Goal: Task Accomplishment & Management: Complete application form

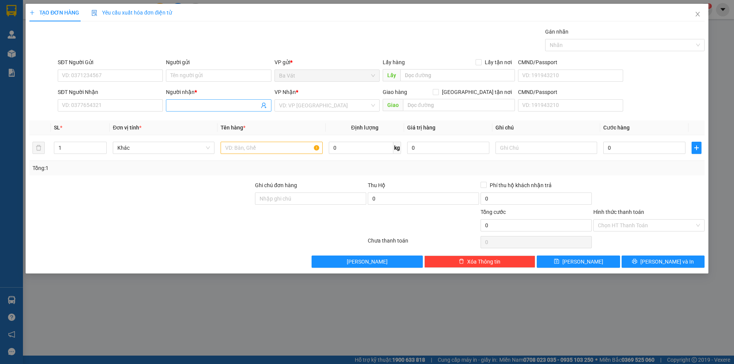
click at [193, 107] on input "Người nhận *" at bounding box center [214, 105] width 88 height 8
type input "sa"
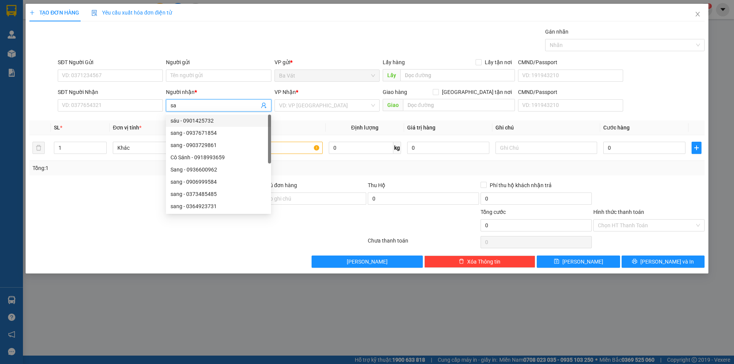
click at [194, 118] on div "sáu - 0901425732" at bounding box center [218, 121] width 96 height 8
type input "0901425732"
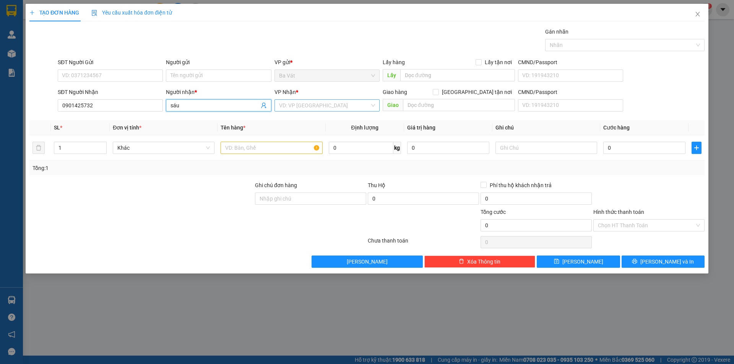
type input "sáu"
click at [306, 105] on input "search" at bounding box center [324, 105] width 91 height 11
click at [288, 154] on div "[GEOGRAPHIC_DATA]" at bounding box center [327, 157] width 96 height 8
click at [236, 146] on input "text" at bounding box center [271, 148] width 102 height 12
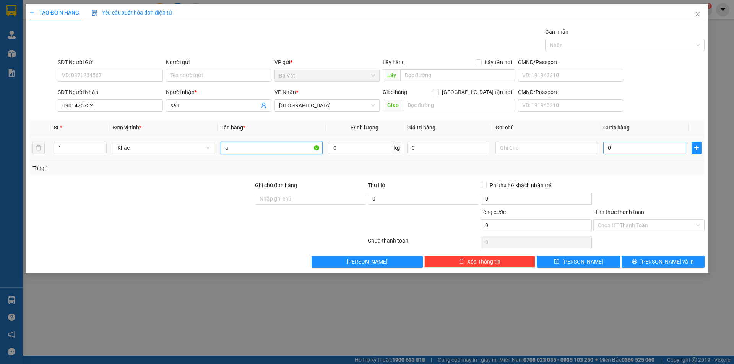
type input "a"
click at [642, 148] on input "0" at bounding box center [644, 148] width 82 height 12
type input "1"
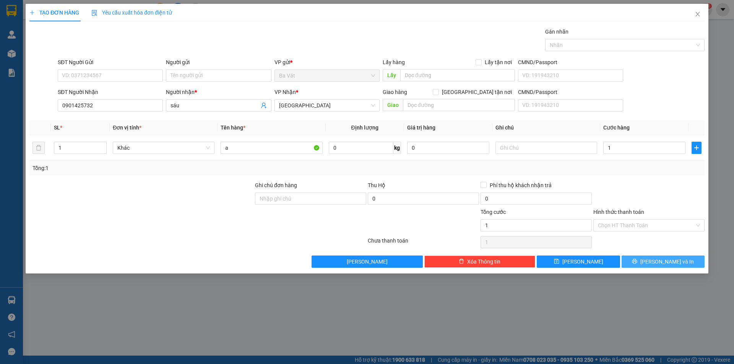
type input "1.000"
click at [644, 261] on button "[PERSON_NAME] và In" at bounding box center [662, 262] width 83 height 12
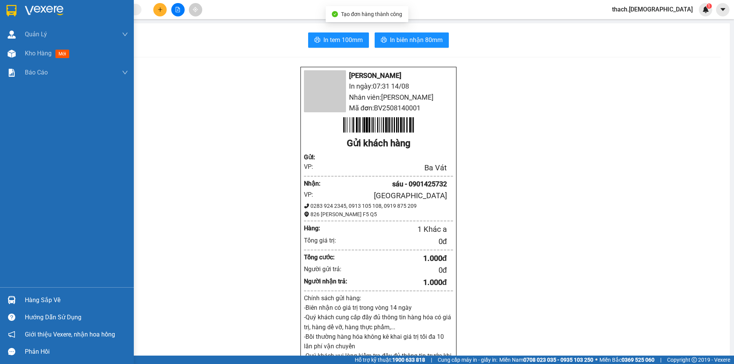
click at [41, 300] on div "Hàng sắp về" at bounding box center [76, 300] width 103 height 11
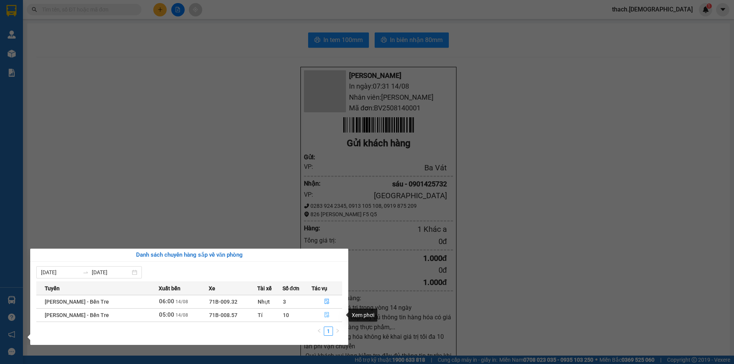
click at [325, 313] on icon "file-done" at bounding box center [326, 314] width 5 height 5
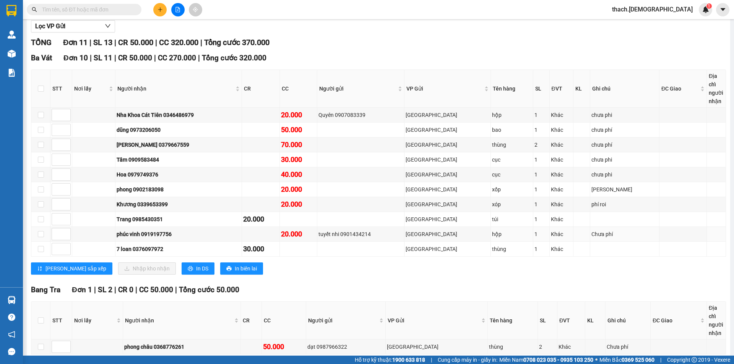
scroll to position [122, 0]
